Goal: Task Accomplishment & Management: Manage account settings

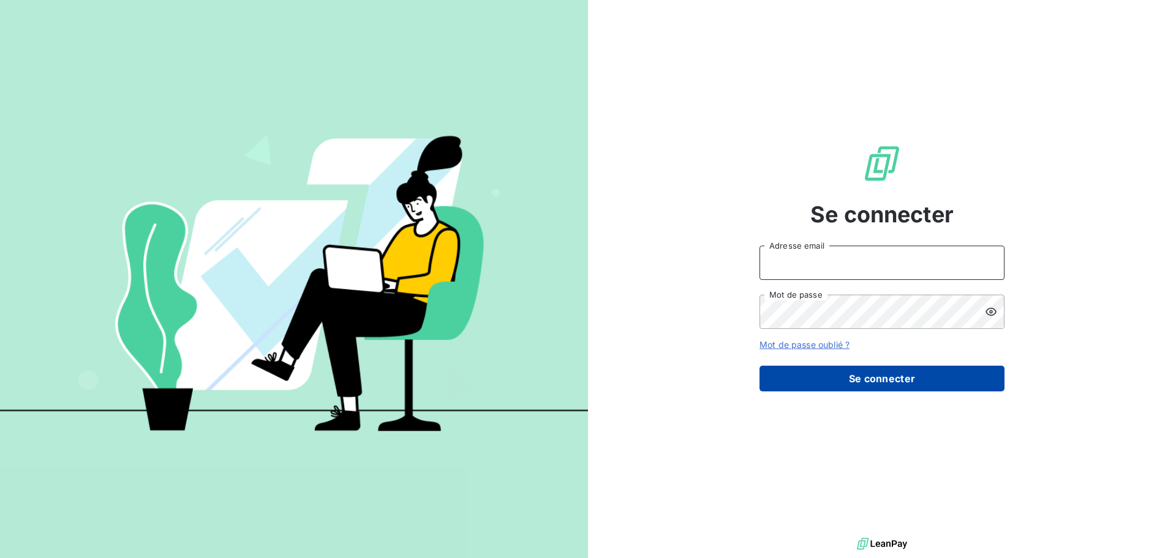
type input "[EMAIL_ADDRESS][DOMAIN_NAME]"
click at [895, 377] on button "Se connecter" at bounding box center [881, 379] width 245 height 26
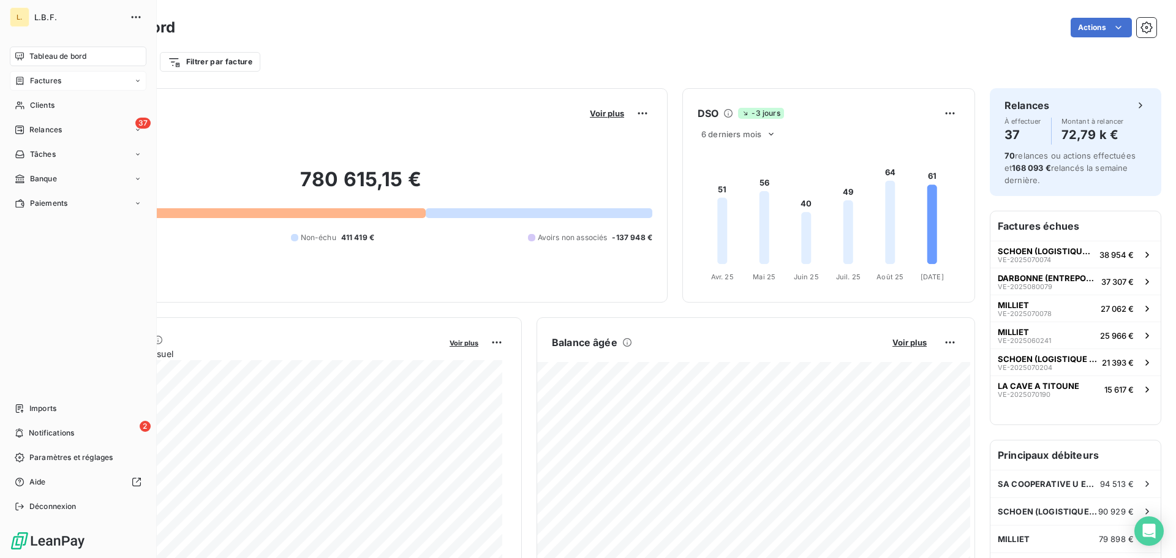
click at [47, 81] on span "Factures" at bounding box center [45, 80] width 31 height 11
click at [86, 101] on div "Factures" at bounding box center [85, 106] width 122 height 20
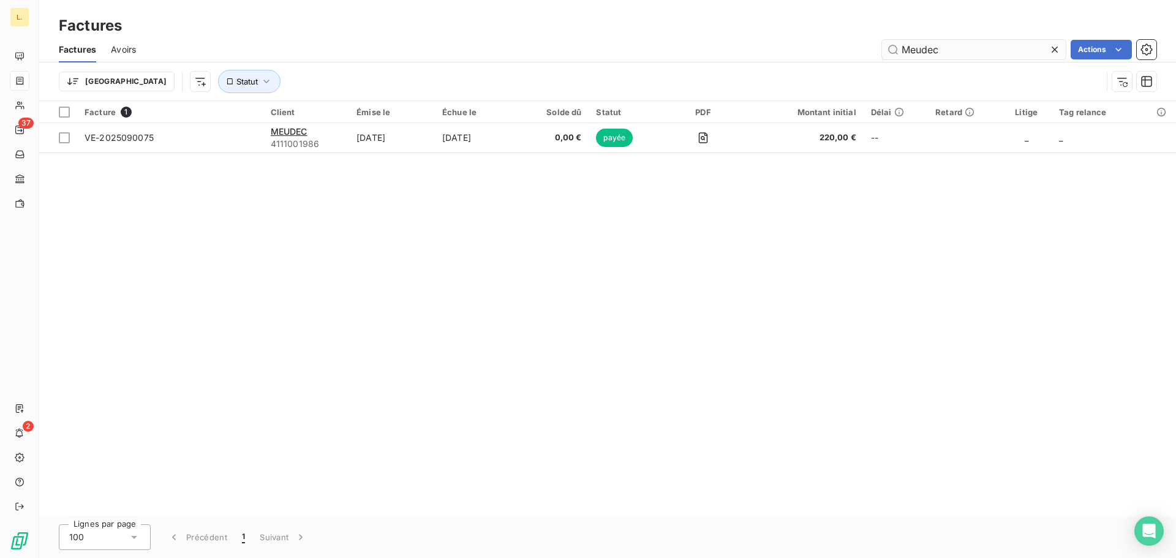
drag, startPoint x: 960, startPoint y: 47, endPoint x: 888, endPoint y: 56, distance: 72.3
click at [888, 56] on input "Meudec" at bounding box center [974, 50] width 184 height 20
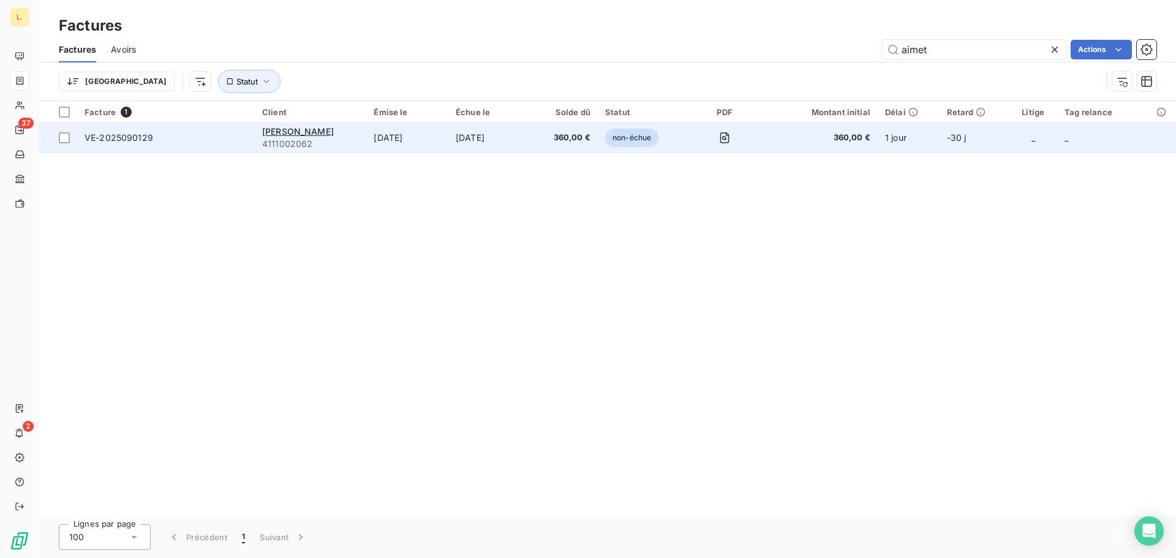
type input "aimet"
click at [233, 137] on span "VE-2025090129" at bounding box center [166, 138] width 163 height 12
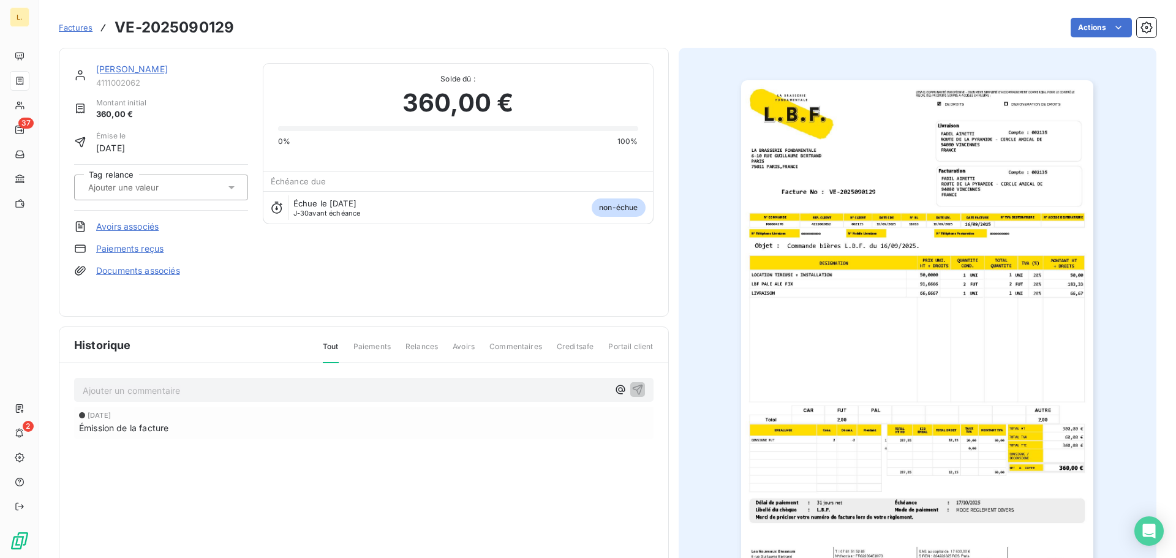
click at [139, 246] on link "Paiements reçus" at bounding box center [129, 249] width 67 height 12
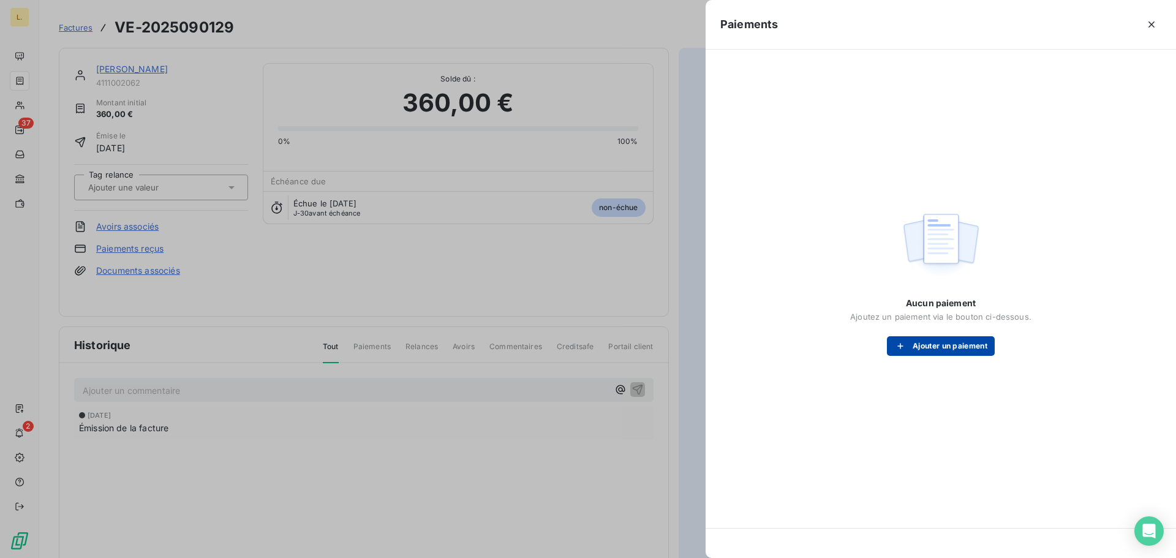
click at [918, 347] on button "Ajouter un paiement" at bounding box center [941, 346] width 108 height 20
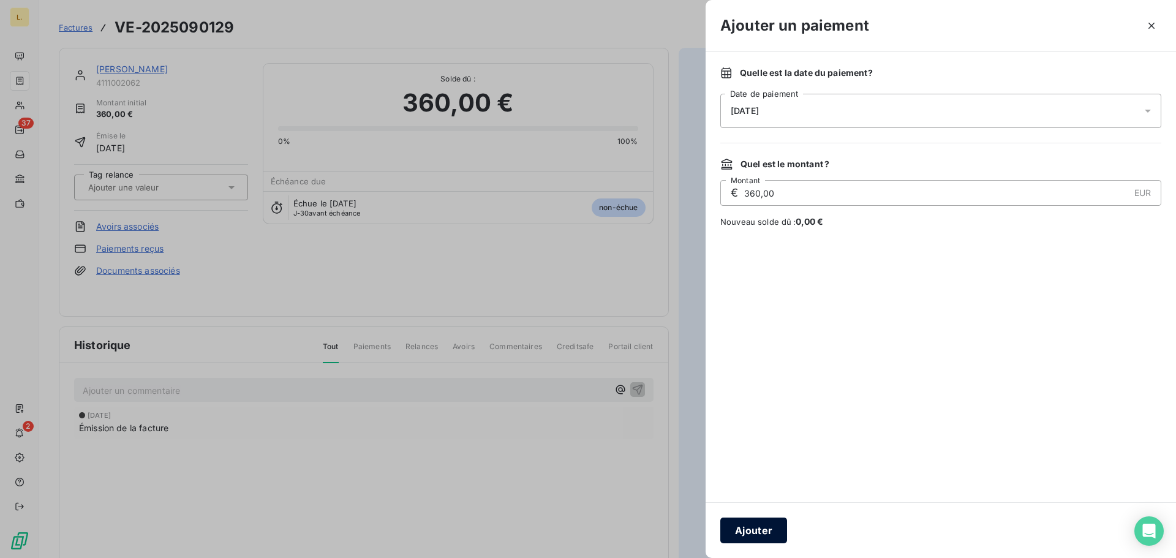
click at [749, 538] on button "Ajouter" at bounding box center [753, 531] width 67 height 26
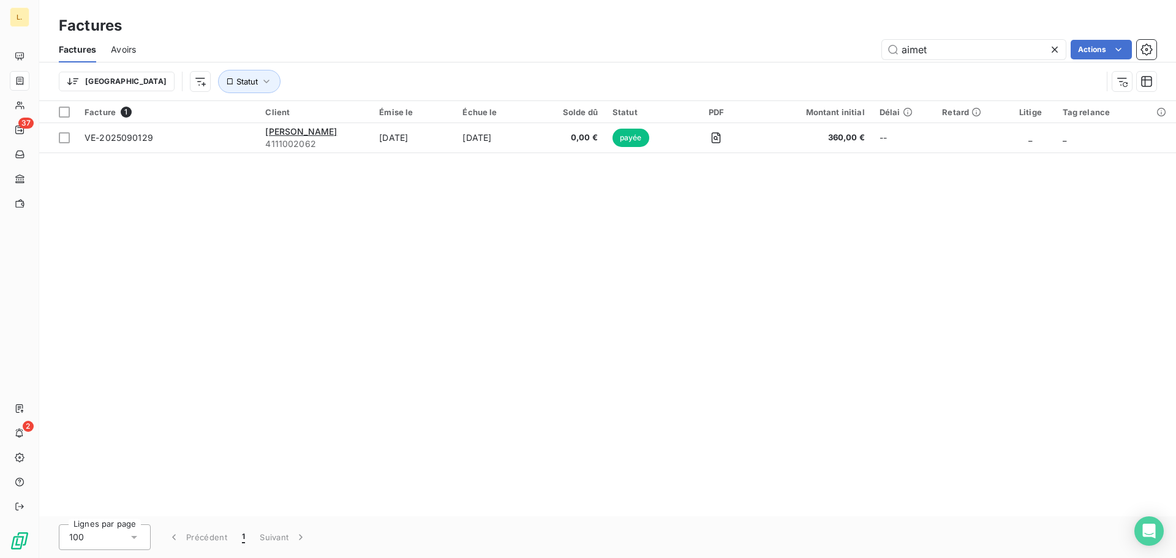
click at [1052, 48] on icon at bounding box center [1054, 49] width 12 height 12
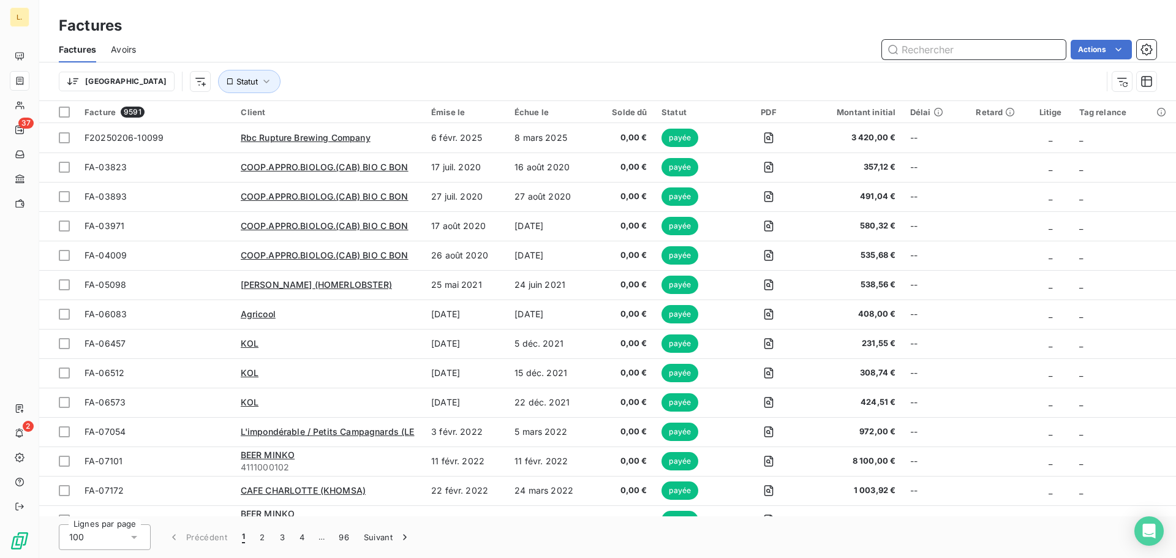
click at [978, 51] on input "text" at bounding box center [974, 50] width 184 height 20
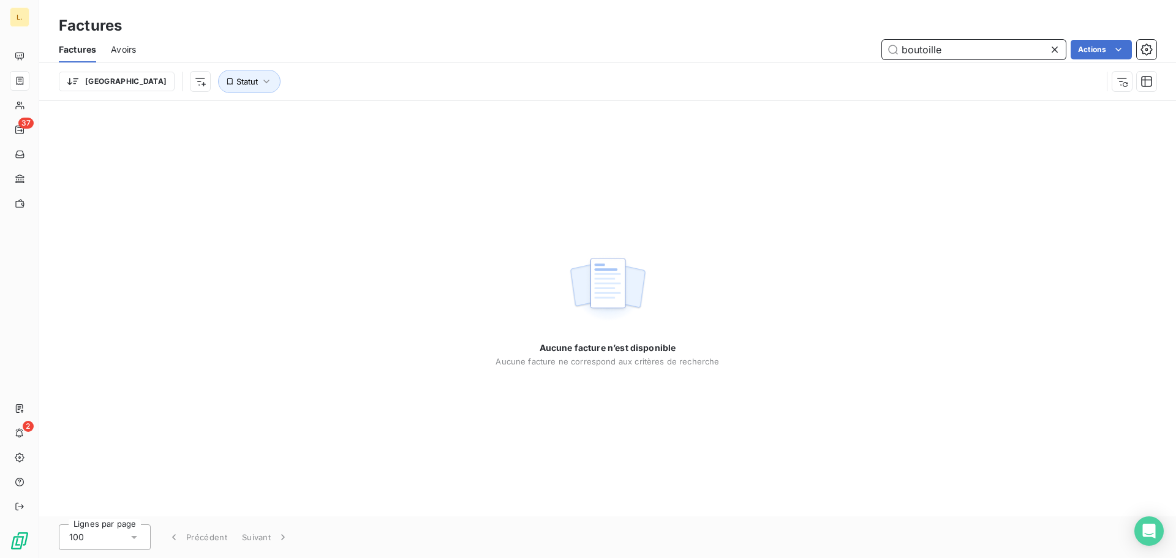
click at [978, 51] on input "boutoille" at bounding box center [974, 50] width 184 height 20
type input "boutoille"
click at [1051, 48] on icon at bounding box center [1054, 49] width 12 height 12
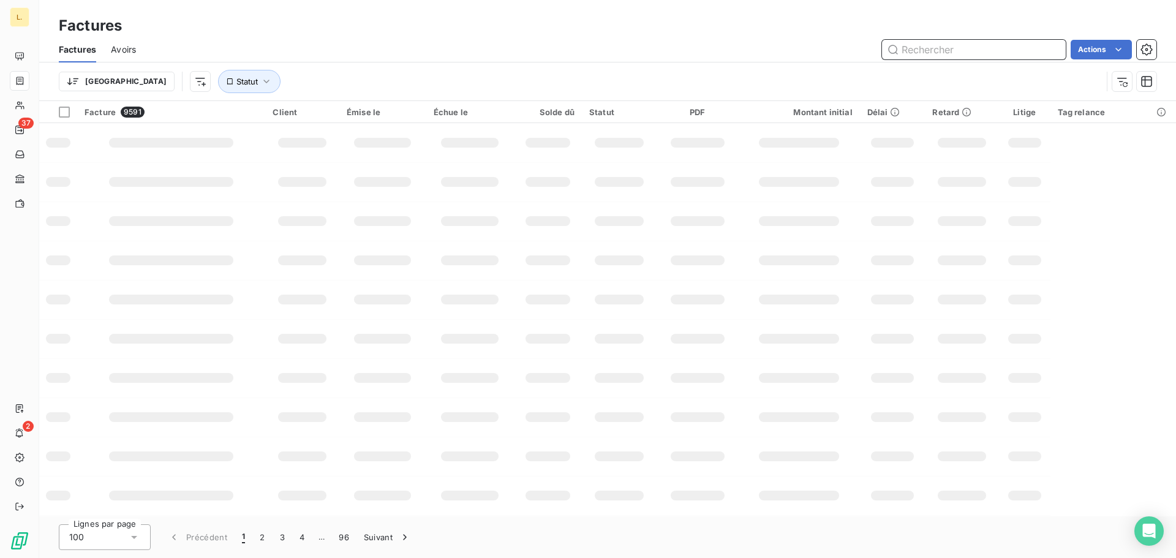
click at [939, 50] on input "text" at bounding box center [974, 50] width 184 height 20
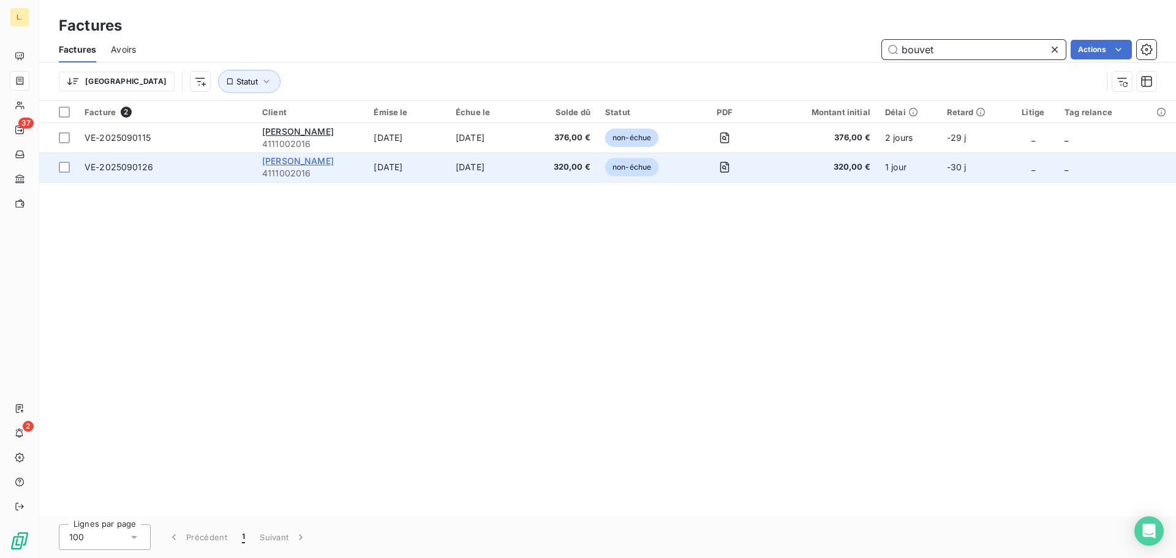
type input "bouvet"
click at [294, 157] on span "[PERSON_NAME]" at bounding box center [298, 161] width 72 height 10
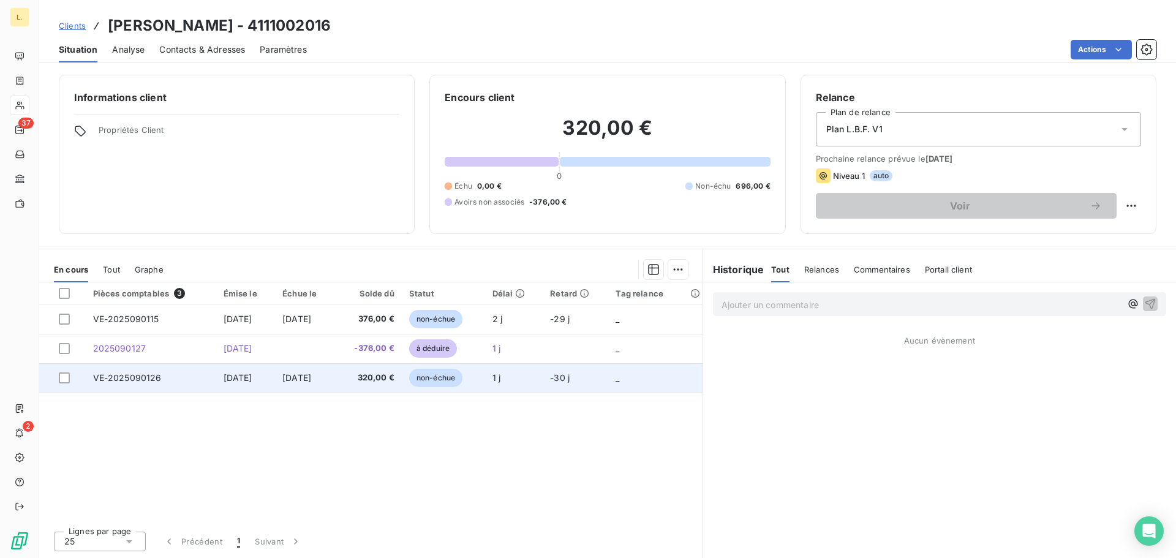
click at [303, 379] on span "[DATE]" at bounding box center [296, 377] width 29 height 10
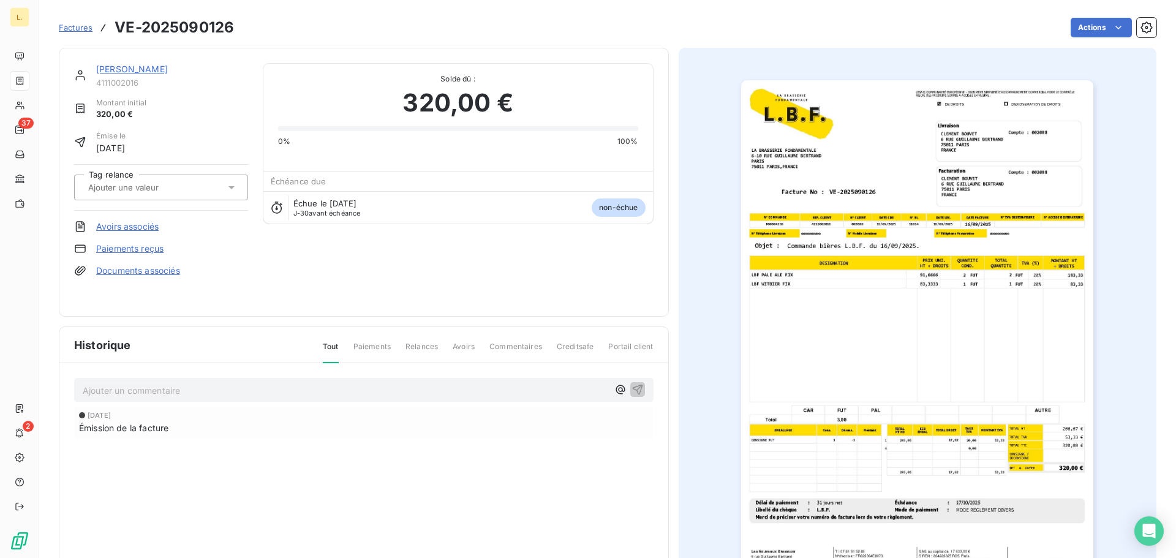
click at [106, 250] on link "Paiements reçus" at bounding box center [129, 249] width 67 height 12
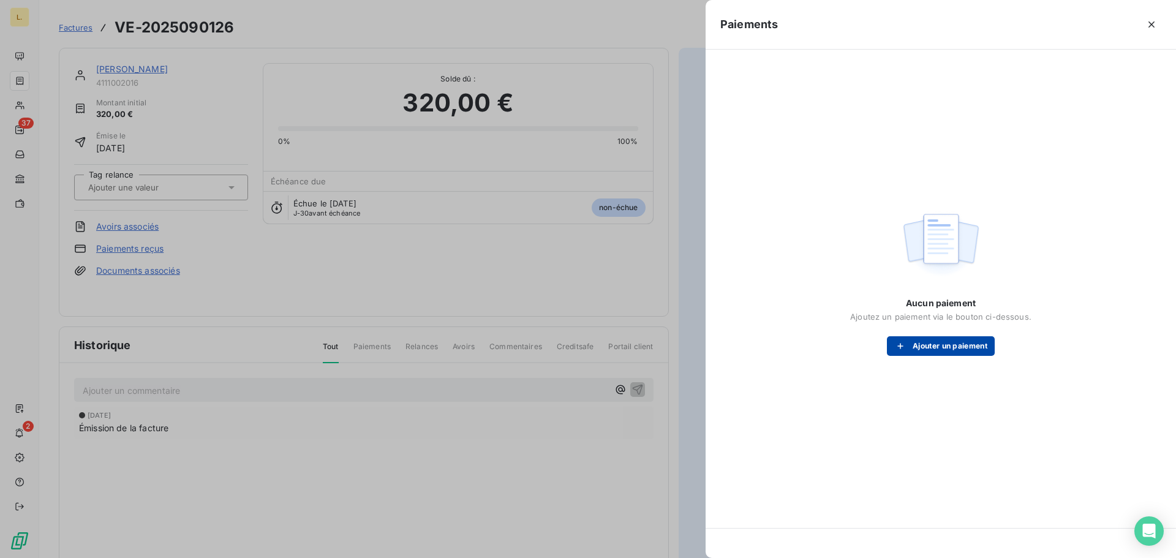
click at [927, 343] on button "Ajouter un paiement" at bounding box center [941, 346] width 108 height 20
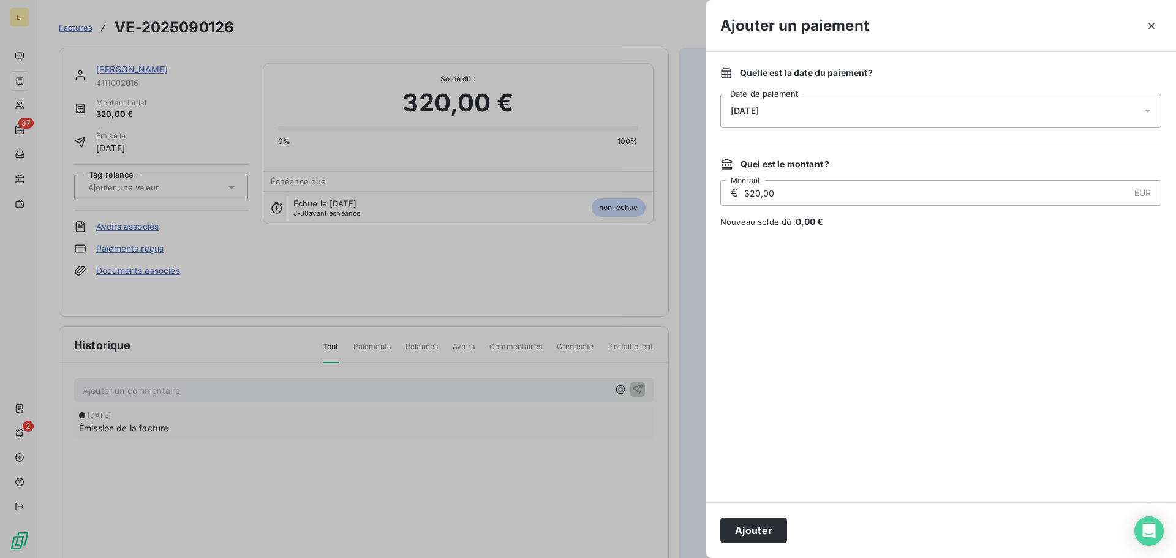
click at [792, 102] on div "[DATE]" at bounding box center [940, 111] width 441 height 34
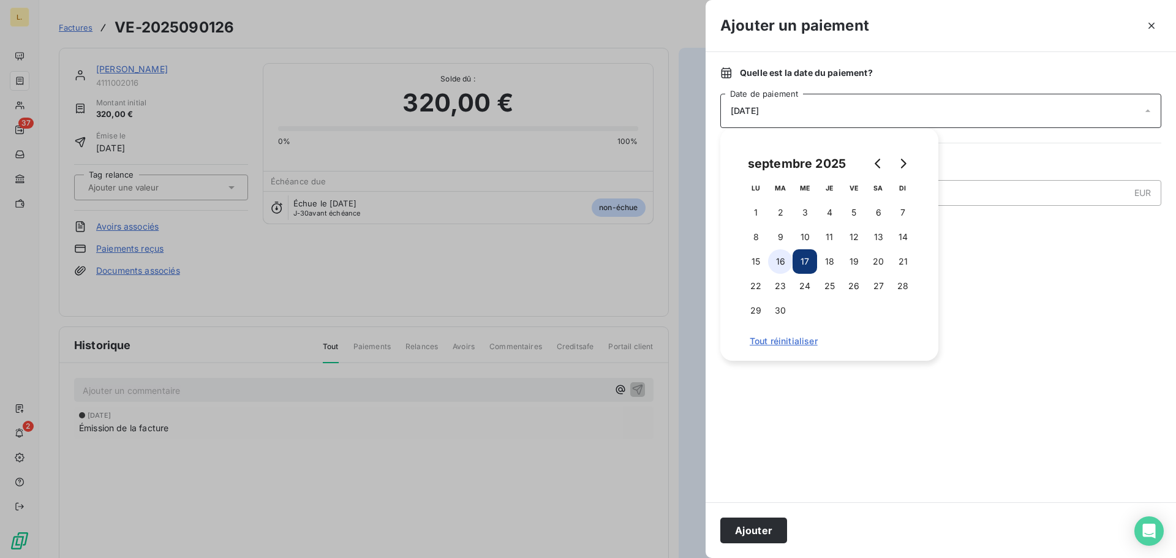
click at [785, 262] on button "16" at bounding box center [780, 261] width 24 height 24
click at [866, 434] on div at bounding box center [940, 365] width 441 height 245
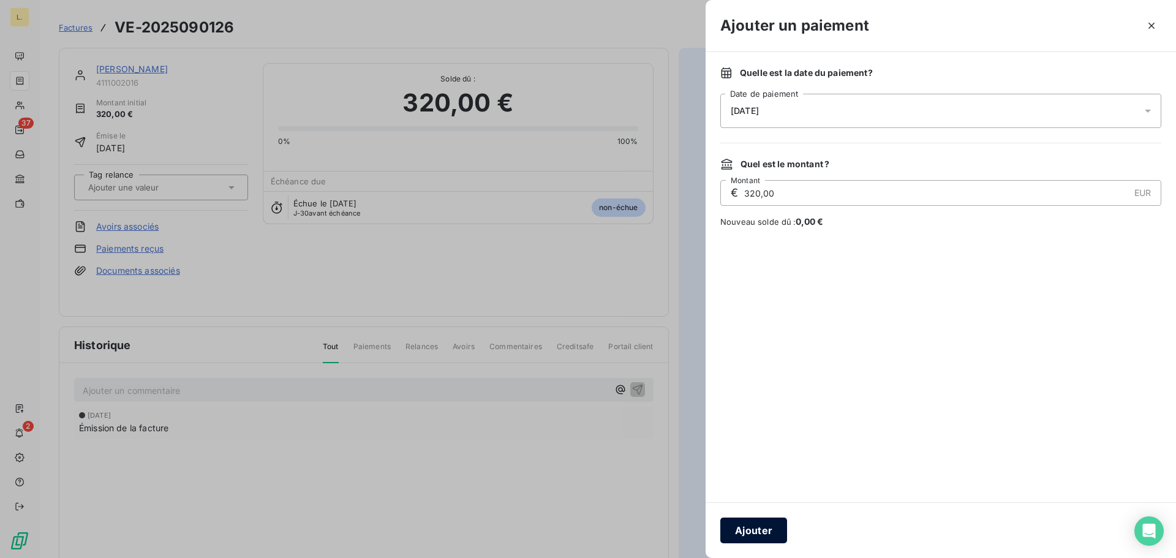
click at [754, 536] on button "Ajouter" at bounding box center [753, 531] width 67 height 26
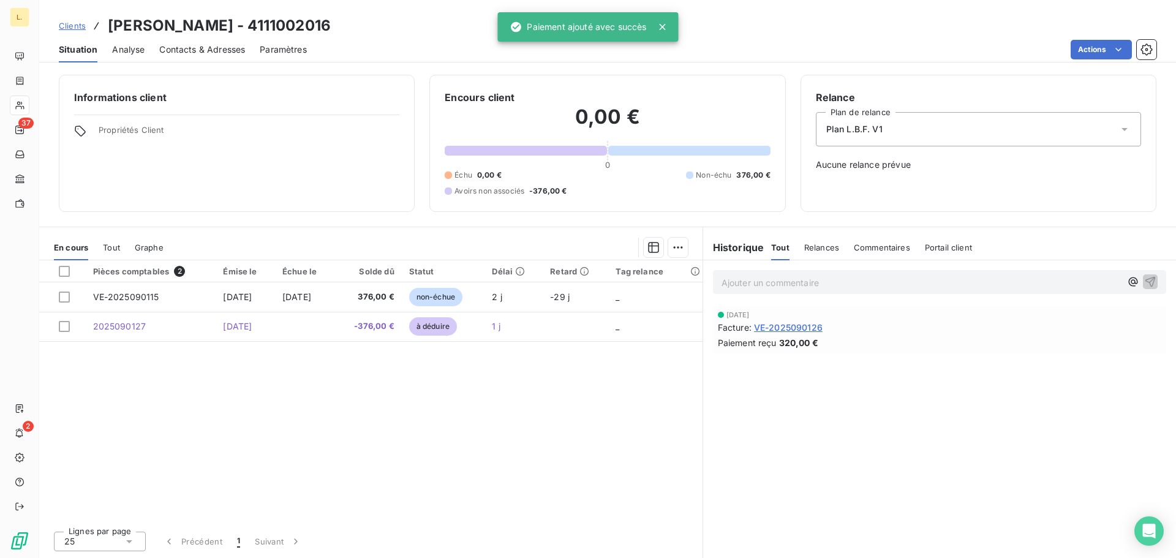
drag, startPoint x: 181, startPoint y: 146, endPoint x: 224, endPoint y: 140, distance: 43.9
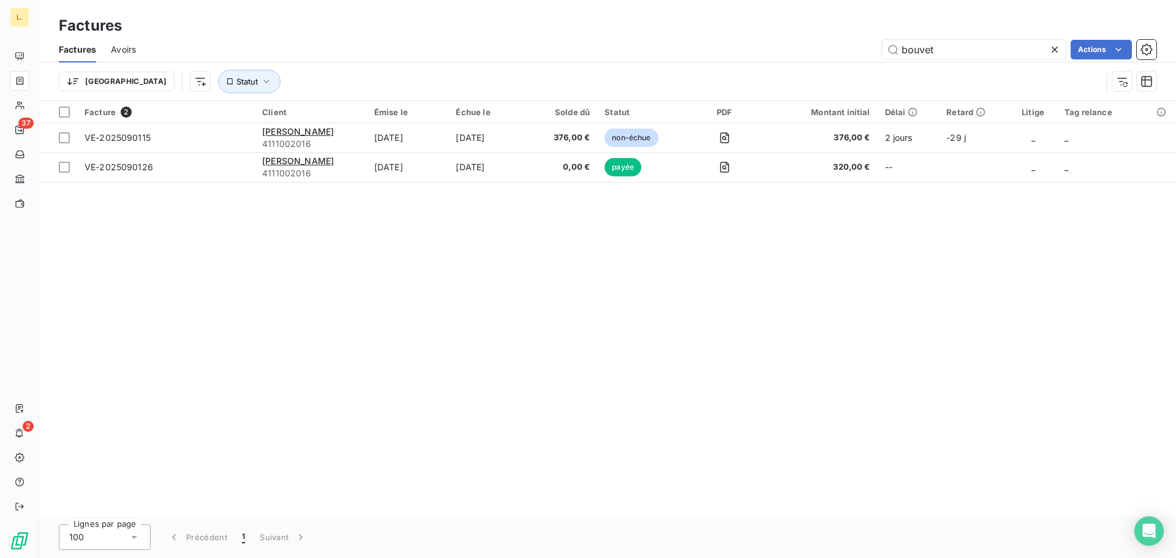
click at [1054, 49] on icon at bounding box center [1055, 50] width 6 height 6
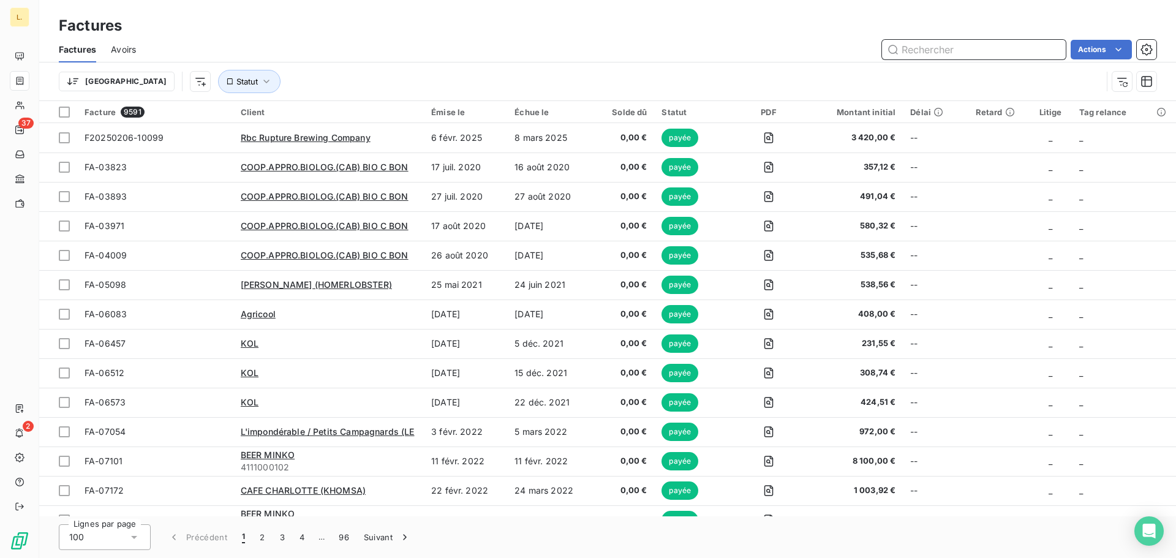
click at [935, 48] on input "text" at bounding box center [974, 50] width 184 height 20
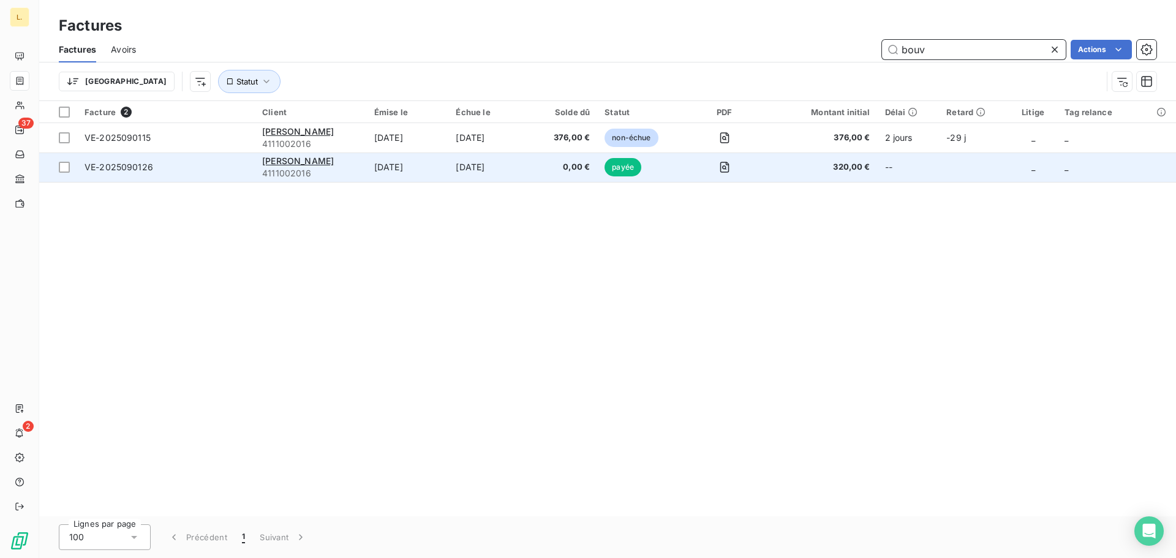
type input "bouv"
click at [243, 155] on td "VE-2025090126" at bounding box center [166, 166] width 178 height 29
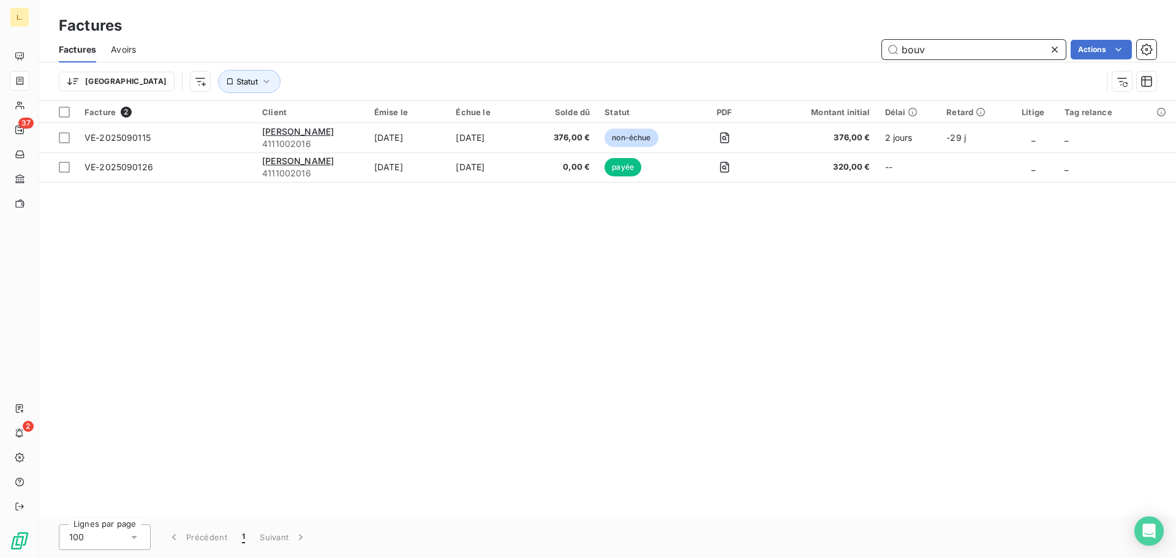
drag, startPoint x: 948, startPoint y: 50, endPoint x: 881, endPoint y: 53, distance: 66.8
click at [882, 53] on input "bouv" at bounding box center [974, 50] width 184 height 20
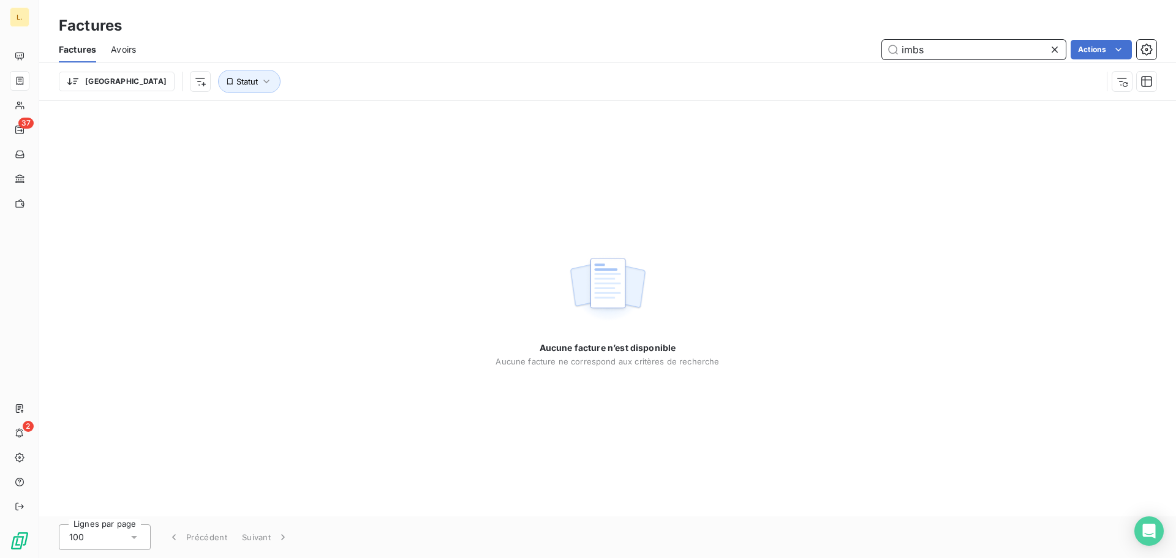
type input "imbs"
click at [1050, 49] on icon at bounding box center [1054, 49] width 12 height 12
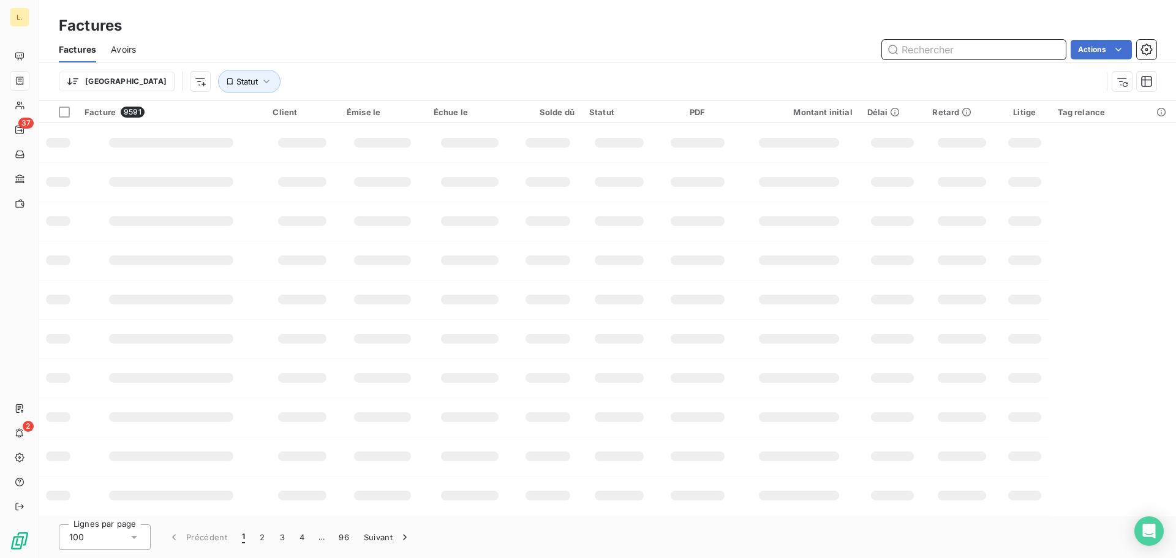
click at [939, 50] on input "text" at bounding box center [974, 50] width 184 height 20
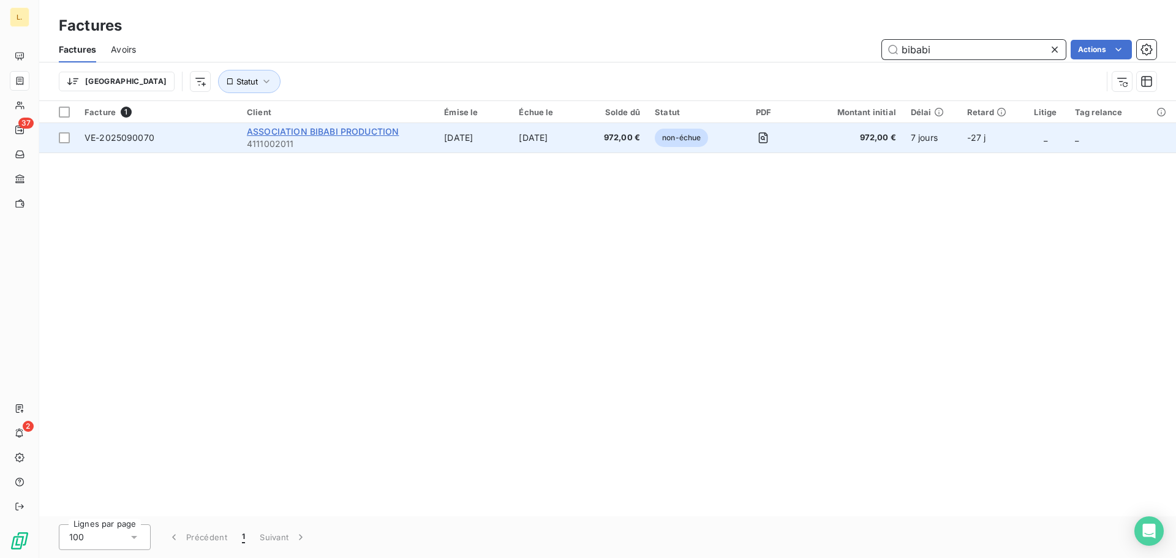
type input "bibabi"
click at [307, 127] on span "ASSOCIATION BIBABI PRODUCTION" at bounding box center [323, 131] width 152 height 10
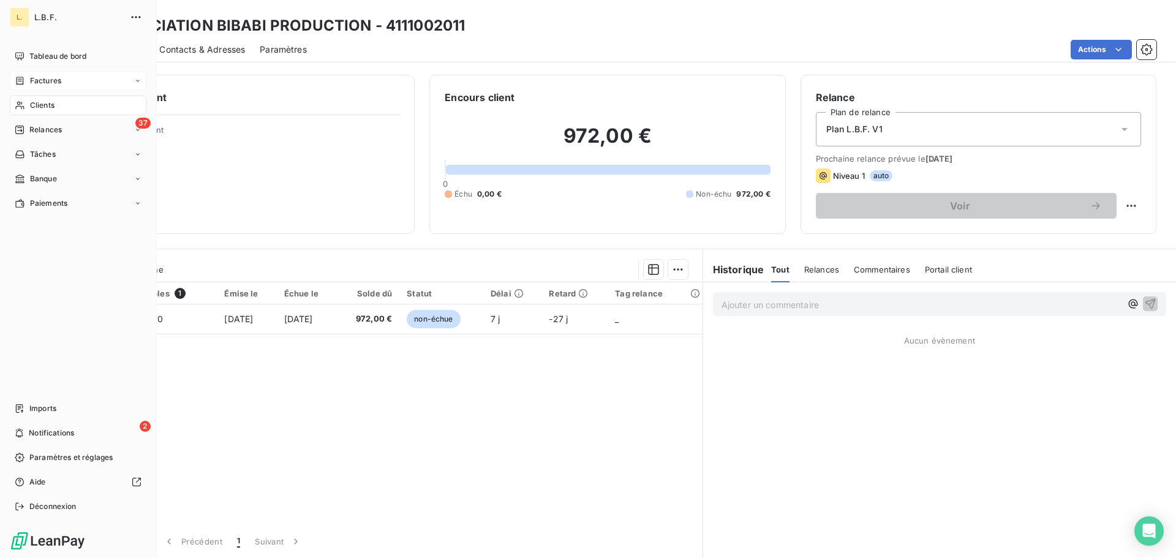
click at [69, 85] on div "Factures" at bounding box center [78, 81] width 137 height 20
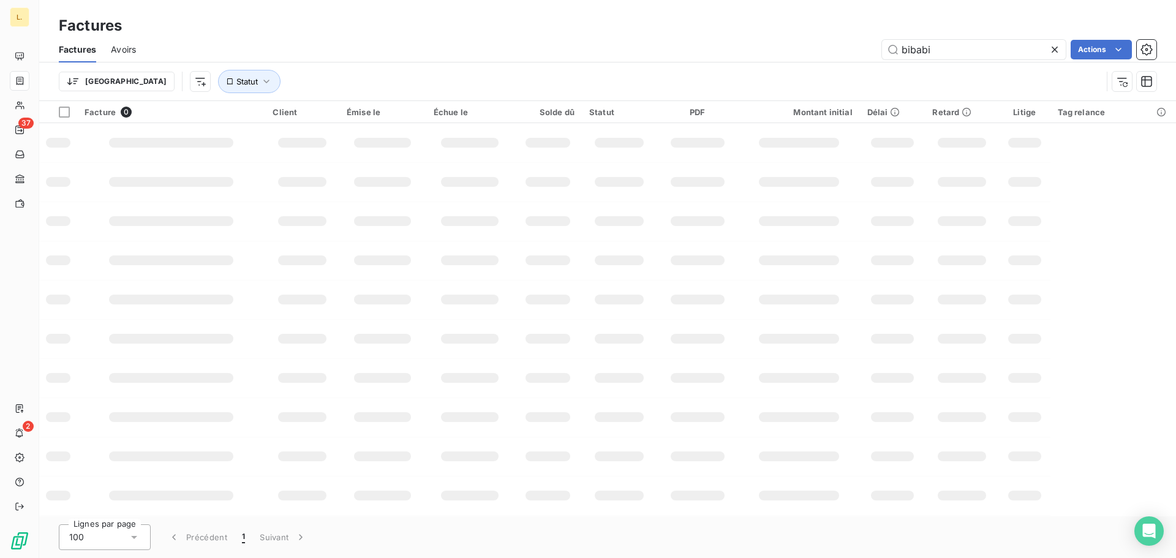
drag, startPoint x: 950, startPoint y: 58, endPoint x: 846, endPoint y: 58, distance: 104.1
click at [846, 58] on div "bibabi Actions" at bounding box center [654, 50] width 1006 height 20
type input "flowdesk"
click at [726, 32] on div "Factures" at bounding box center [607, 26] width 1137 height 22
click at [1023, 56] on input "flowdesk" at bounding box center [974, 50] width 184 height 20
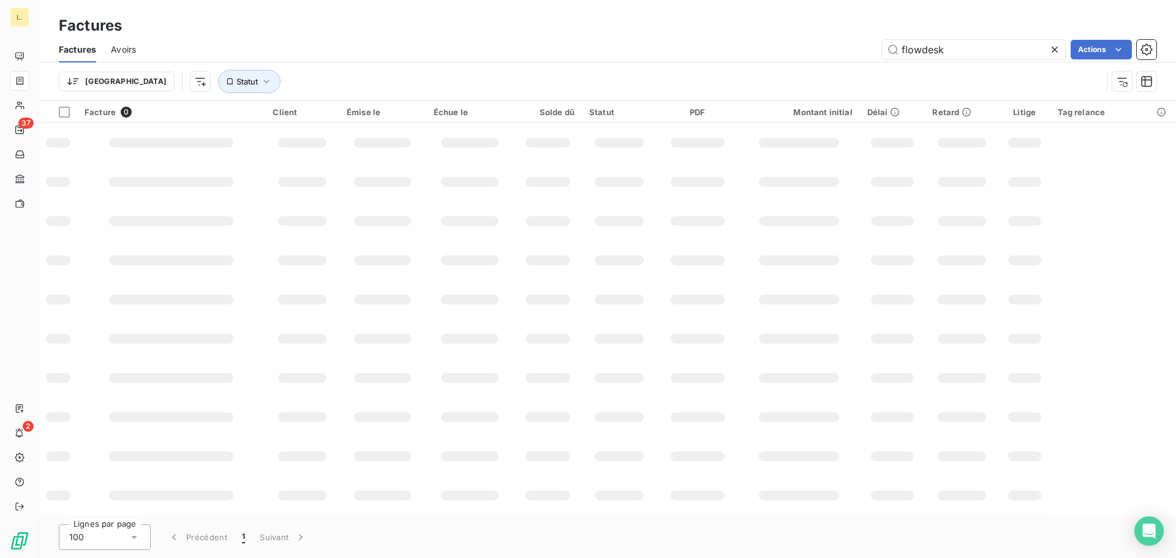
click at [721, 61] on div "Factures Avoirs flowdesk Actions" at bounding box center [607, 50] width 1137 height 26
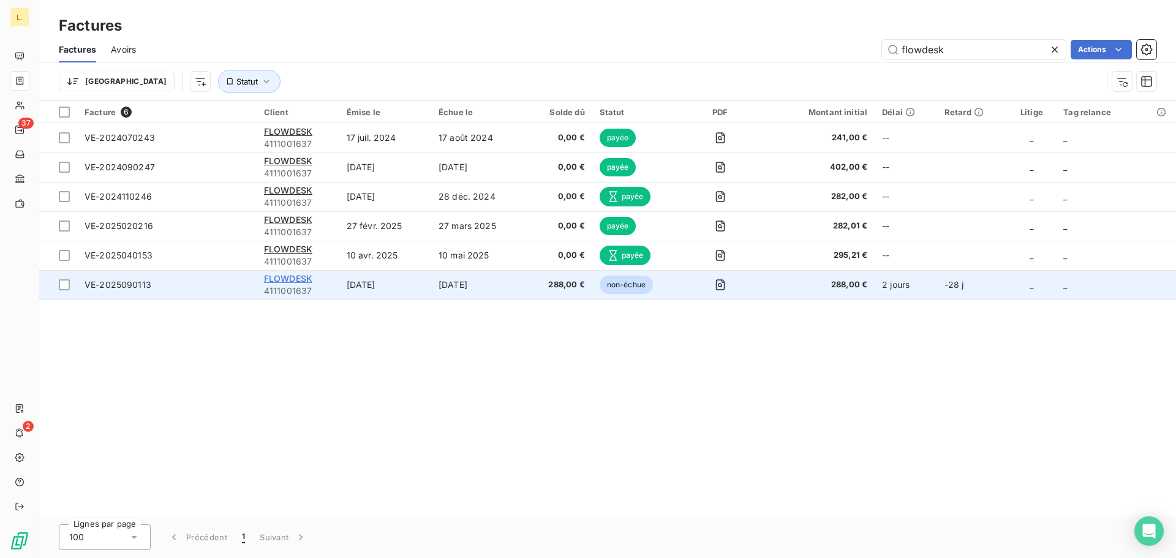
click at [304, 276] on span "FLOWDESK" at bounding box center [288, 278] width 48 height 10
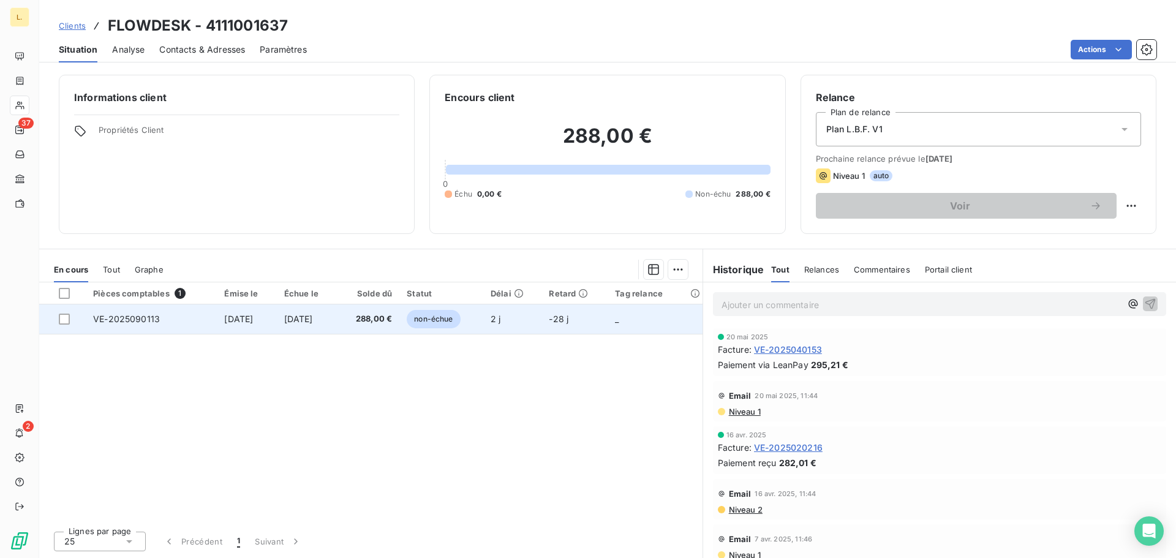
click at [134, 329] on td "VE-2025090113" at bounding box center [151, 318] width 131 height 29
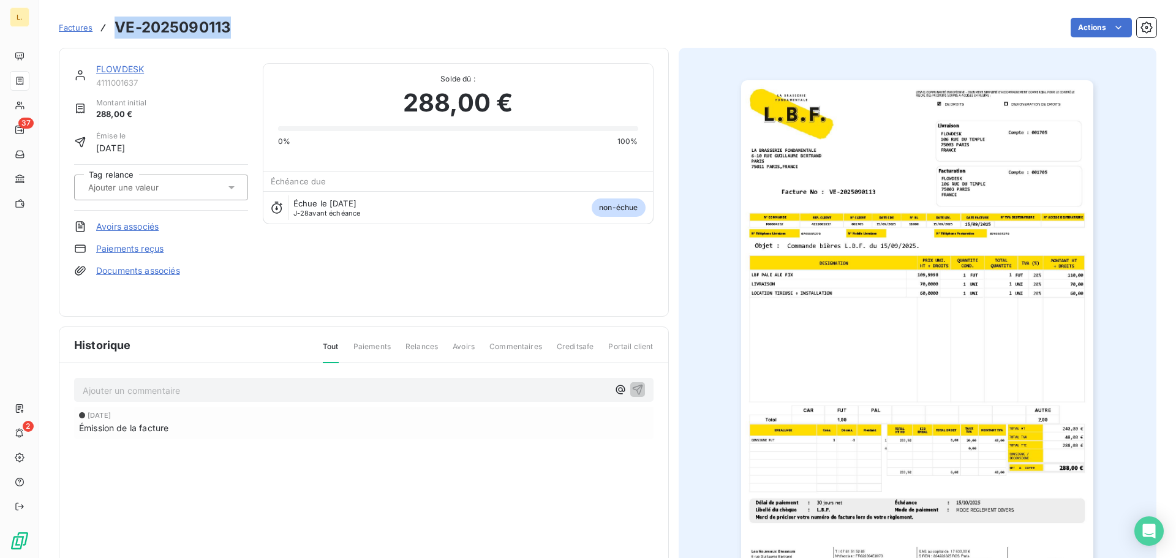
drag, startPoint x: 229, startPoint y: 24, endPoint x: 113, endPoint y: 25, distance: 115.8
click at [113, 25] on div "Factures VE-2025090113" at bounding box center [145, 28] width 172 height 22
copy h3 "VE-2025090113"
